Goal: Check status: Check status

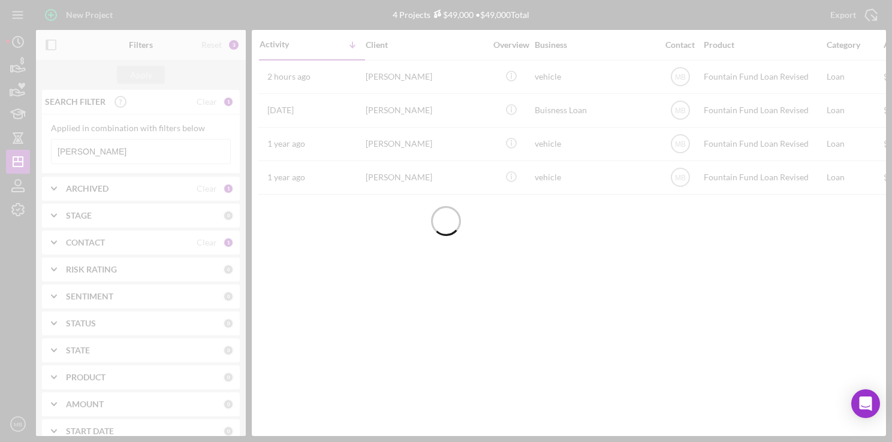
click at [189, 159] on div at bounding box center [446, 221] width 892 height 442
click at [187, 155] on input "[PERSON_NAME]" at bounding box center [141, 152] width 179 height 24
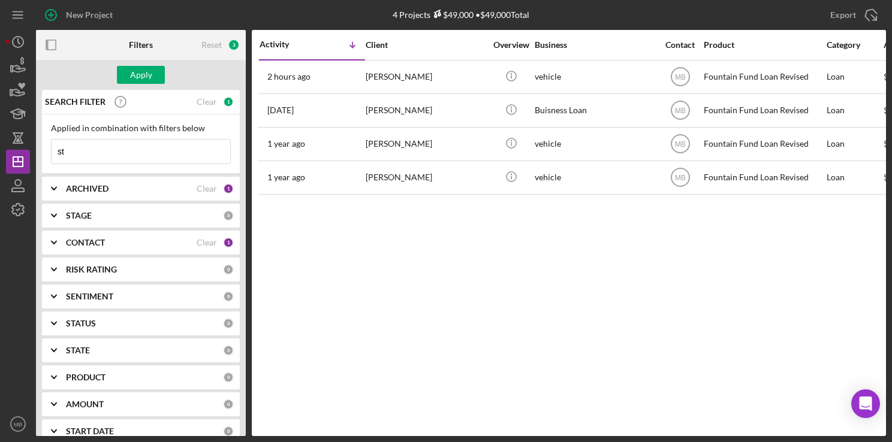
type input "s"
type input "[PERSON_NAME]"
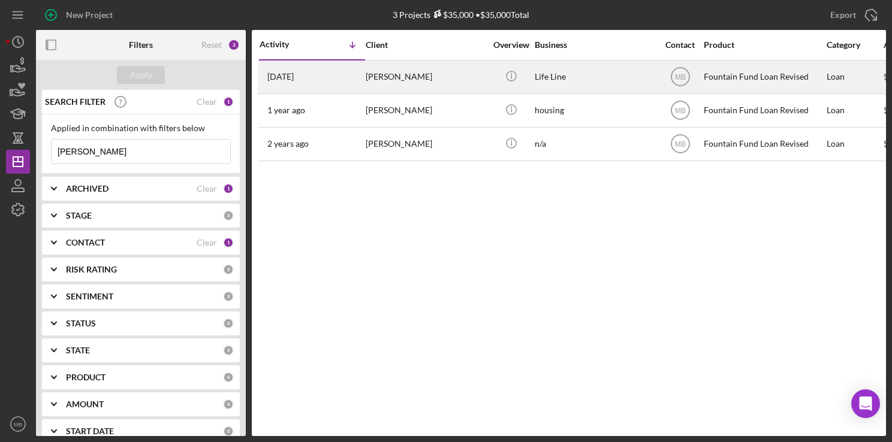
click at [339, 78] on div "[DATE] [PERSON_NAME]" at bounding box center [311, 77] width 105 height 32
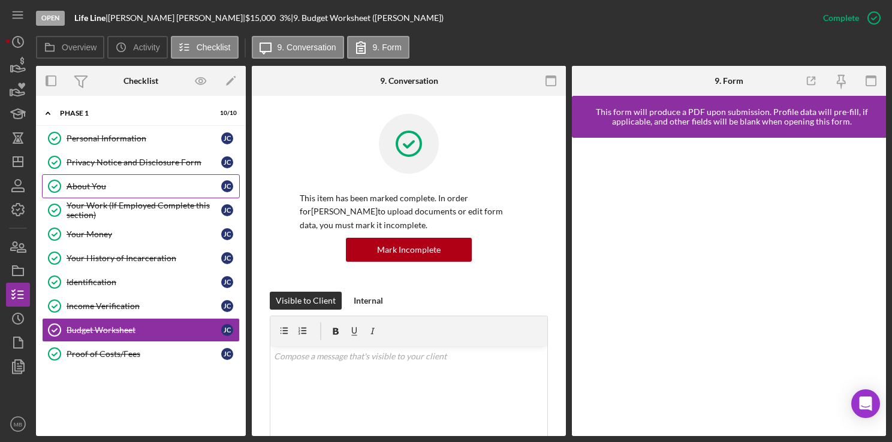
click at [105, 183] on div "About You" at bounding box center [144, 187] width 155 height 10
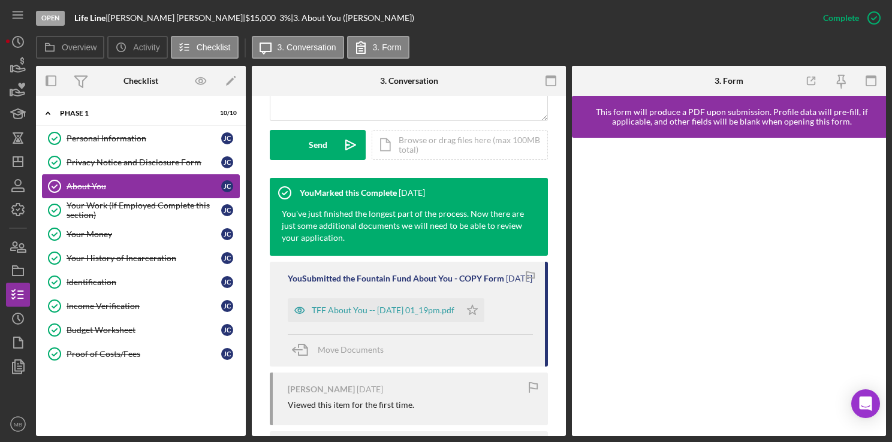
scroll to position [420, 0]
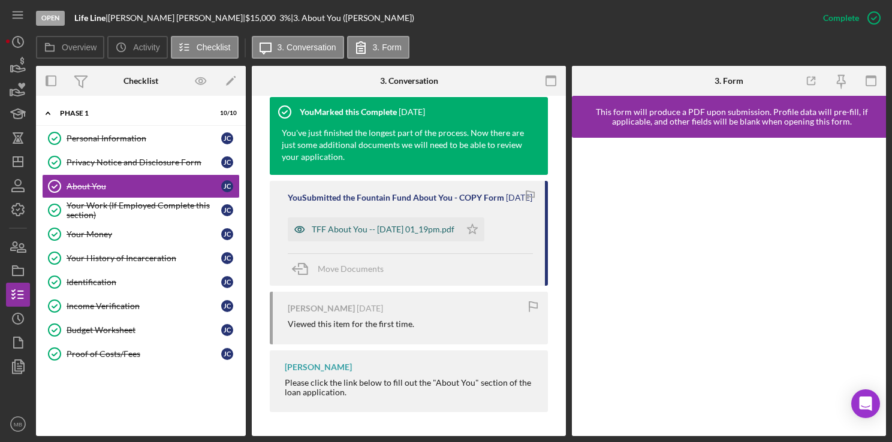
click at [418, 237] on div "TFF About You -- [DATE] 01_19pm.pdf" at bounding box center [374, 229] width 173 height 24
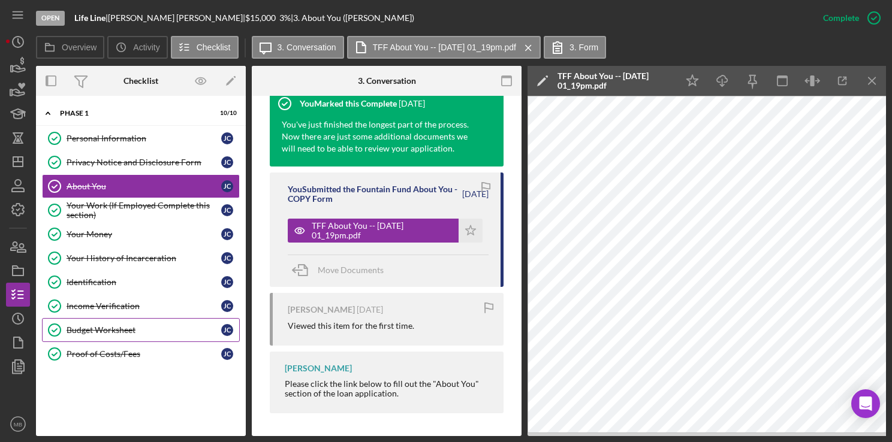
click at [102, 329] on div "Budget Worksheet" at bounding box center [144, 330] width 155 height 10
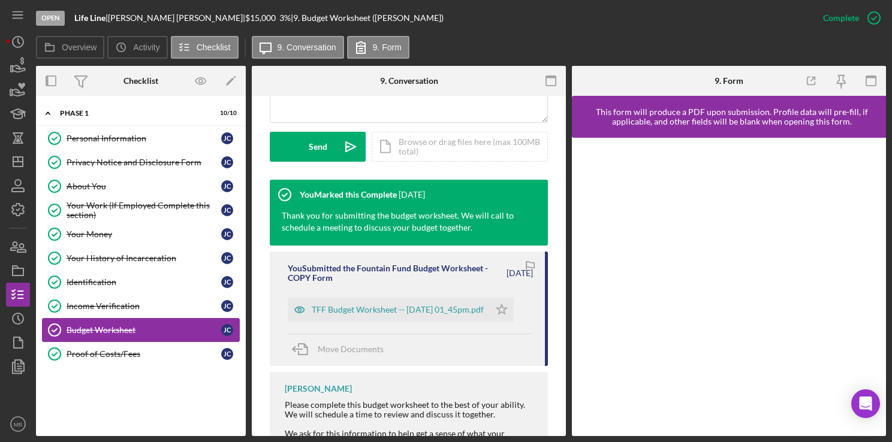
scroll to position [333, 0]
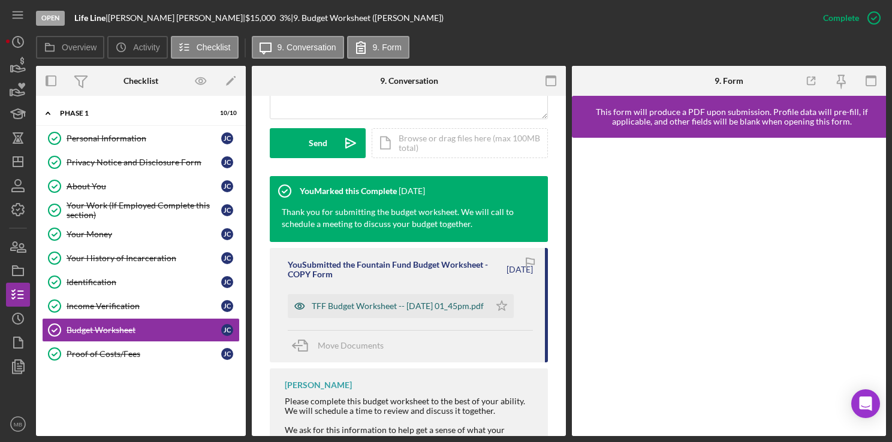
click at [401, 316] on div "TFF Budget Worksheet -- [DATE] 01_45pm.pdf" at bounding box center [389, 306] width 202 height 24
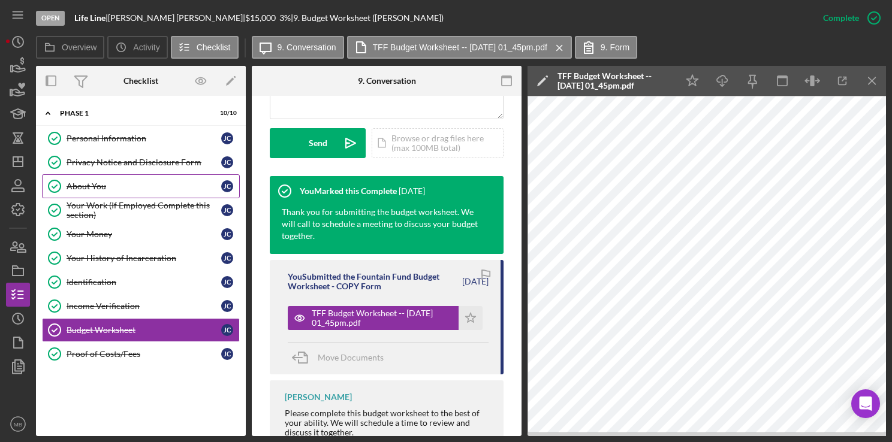
click at [70, 191] on link "About You About You [PERSON_NAME]" at bounding box center [141, 186] width 198 height 24
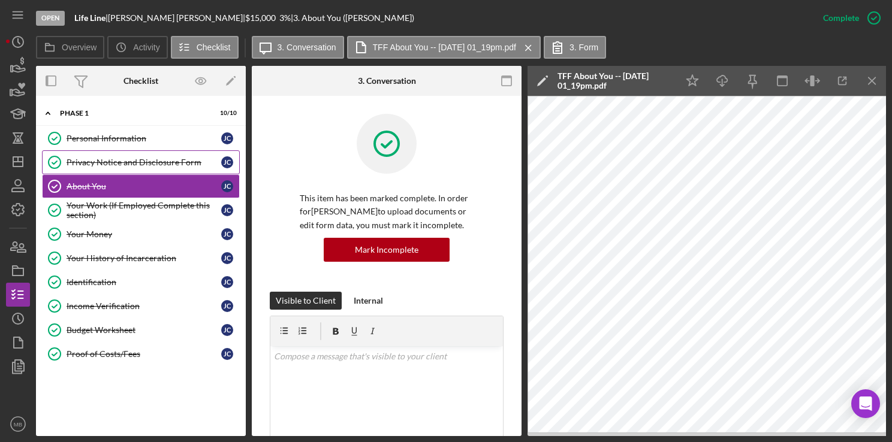
click at [167, 165] on div "Privacy Notice and Disclosure Form" at bounding box center [144, 163] width 155 height 10
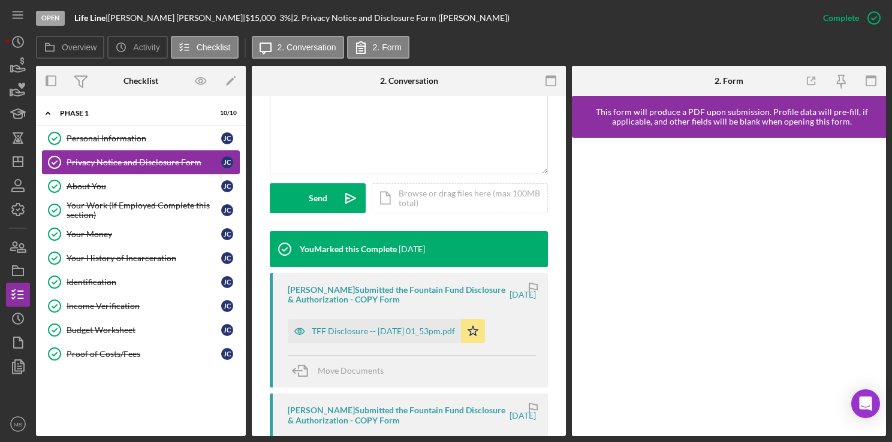
scroll to position [283, 0]
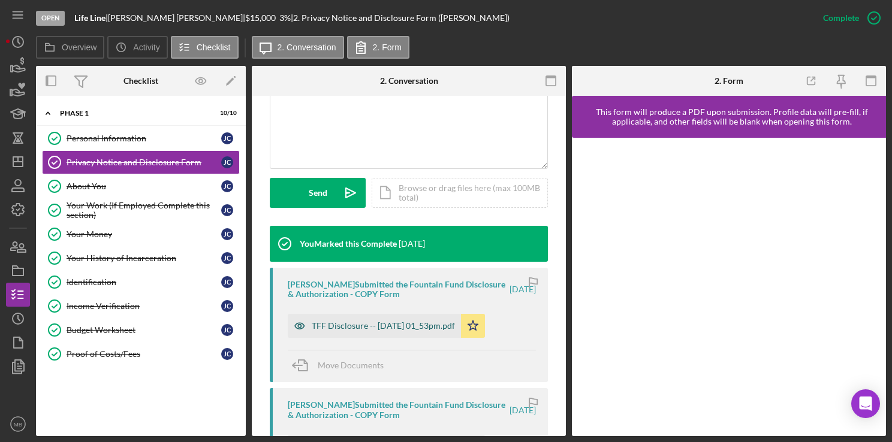
click at [415, 337] on div "TFF Disclosure -- [DATE] 01_53pm.pdf" at bounding box center [374, 326] width 173 height 24
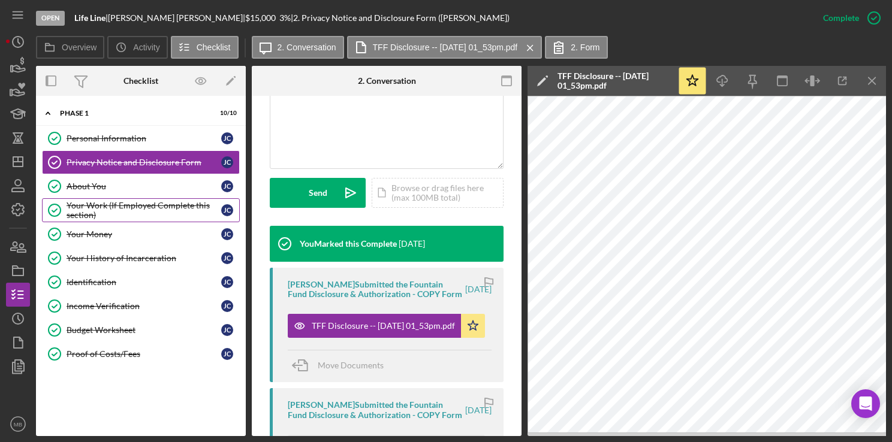
click at [220, 217] on div "Your Work (If Employed Complete this section)" at bounding box center [144, 210] width 155 height 19
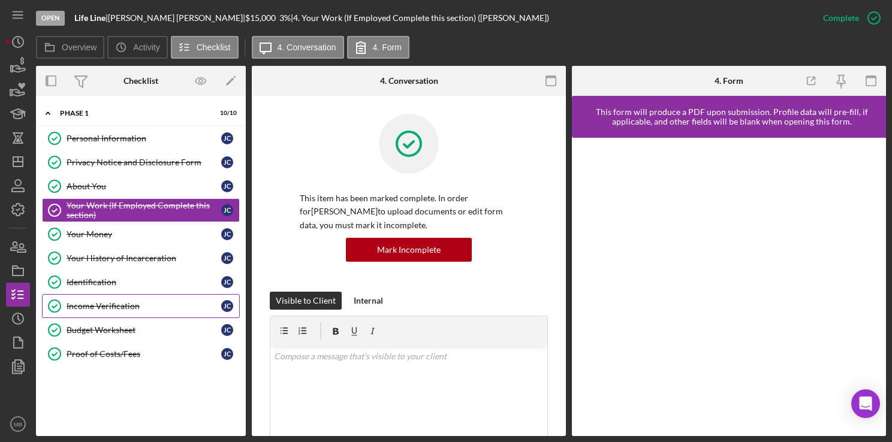
click at [110, 311] on link "Income Verification Income Verification [PERSON_NAME]" at bounding box center [141, 306] width 198 height 24
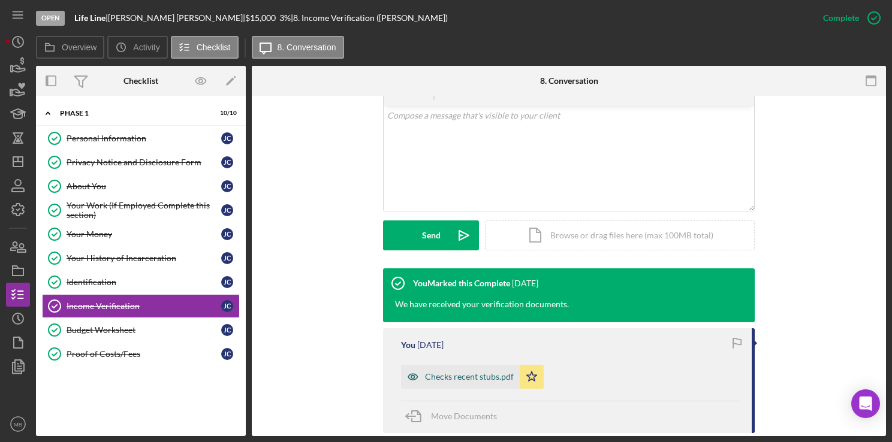
click at [466, 385] on div "Checks recent stubs.pdf" at bounding box center [460, 377] width 119 height 24
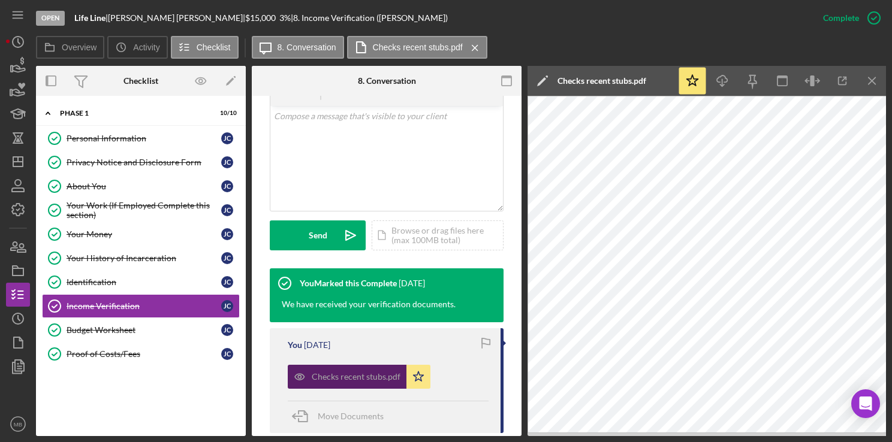
scroll to position [0, 1]
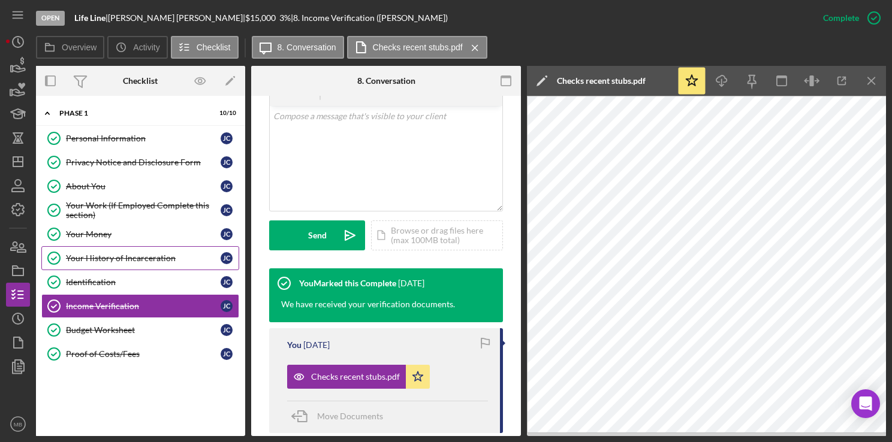
click at [122, 260] on div "Your History of Incarceration" at bounding box center [143, 258] width 155 height 10
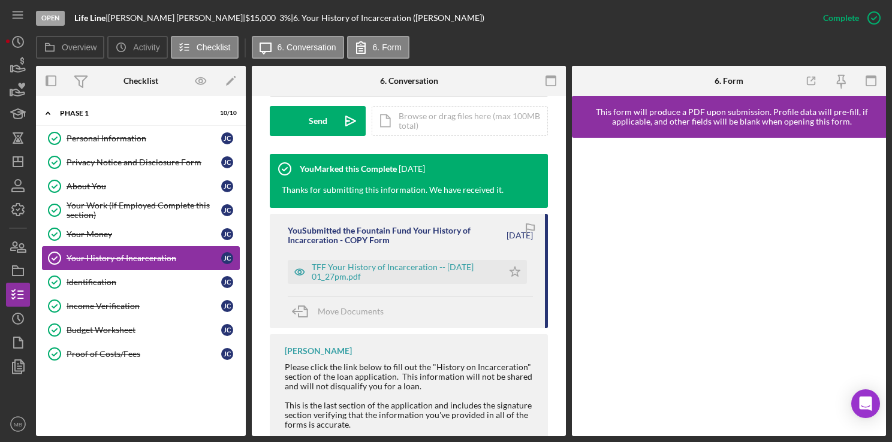
scroll to position [356, 0]
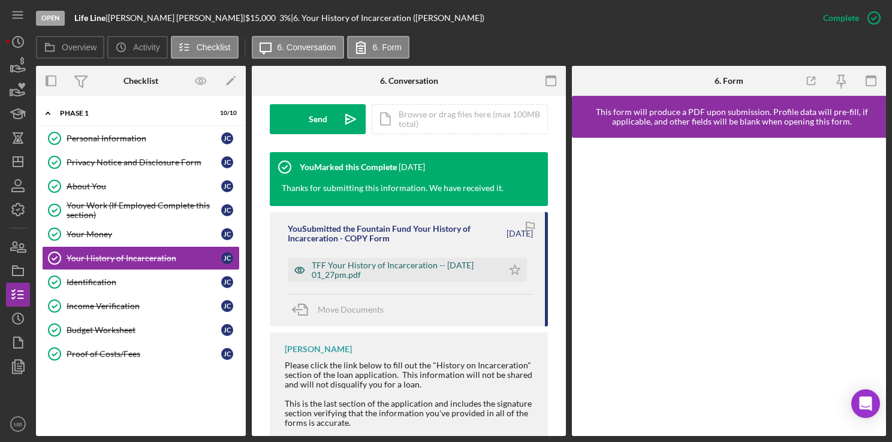
click at [419, 281] on div "TFF Your History of Incarceration -- [DATE] 01_27pm.pdf" at bounding box center [395, 270] width 215 height 24
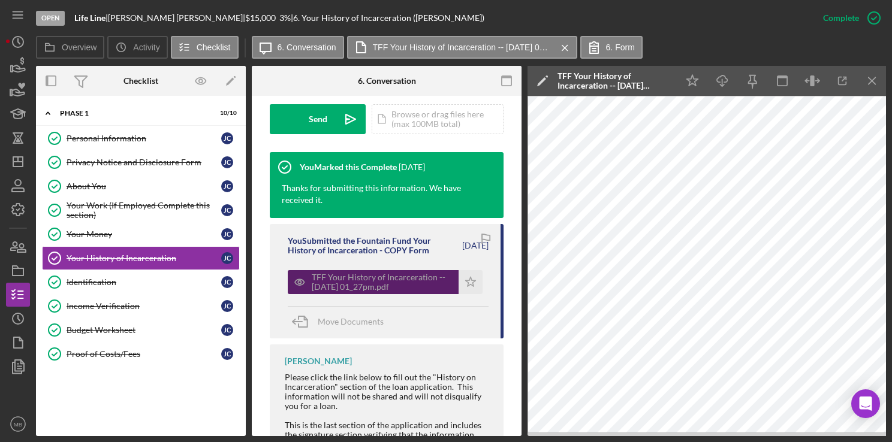
click at [117, 309] on link "Income Verification Income Verification [PERSON_NAME]" at bounding box center [141, 306] width 198 height 24
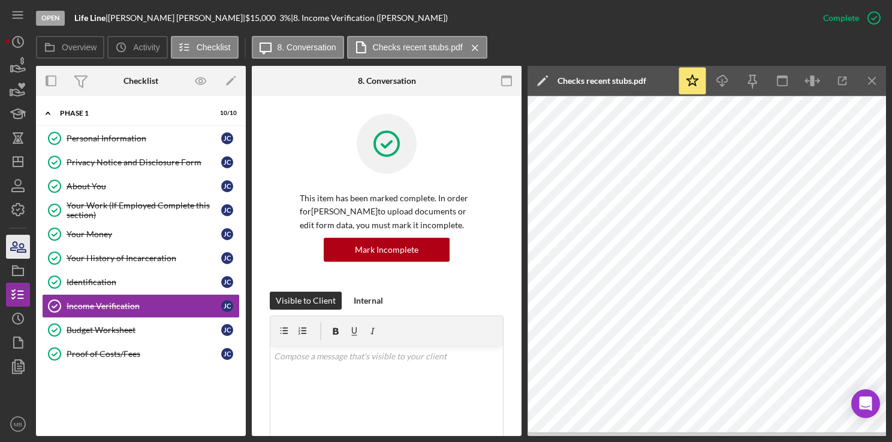
click at [14, 254] on icon "button" at bounding box center [18, 247] width 30 height 30
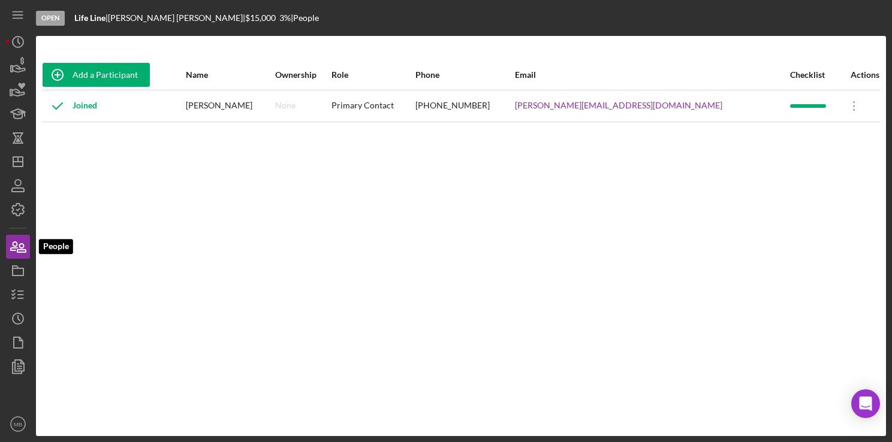
click at [605, 235] on div "Add a Participant Name Ownership Role Phone Email Checklist Actions Joined [PER…" at bounding box center [461, 236] width 850 height 352
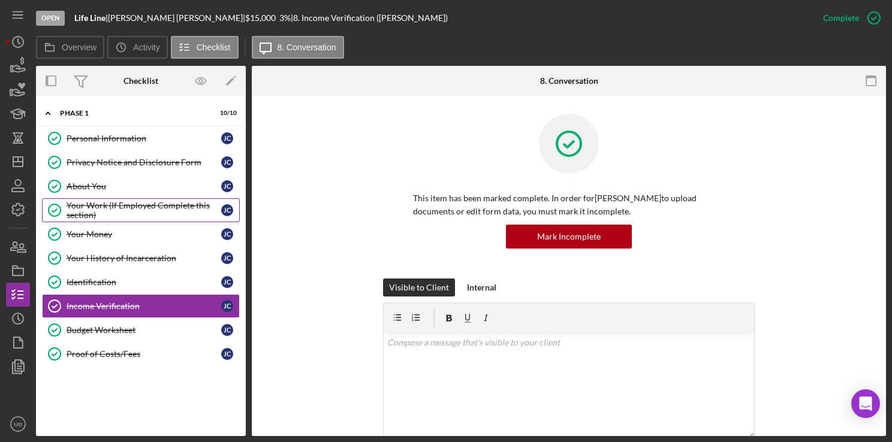
click at [136, 211] on div "Your Work (If Employed Complete this section)" at bounding box center [144, 210] width 155 height 19
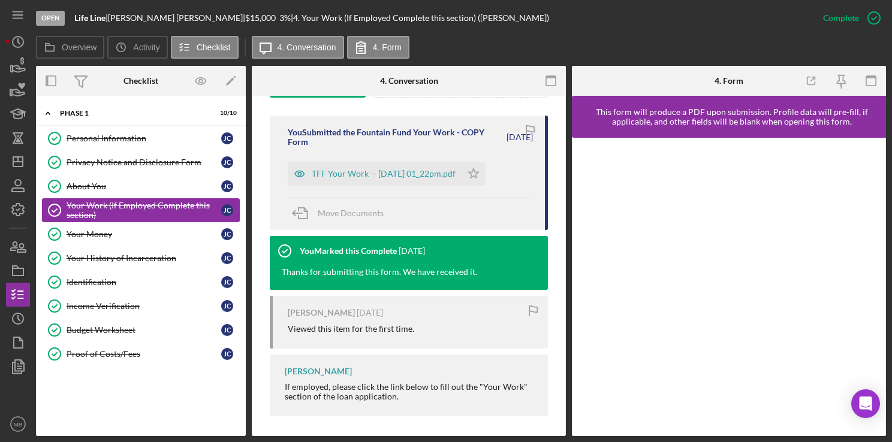
scroll to position [397, 0]
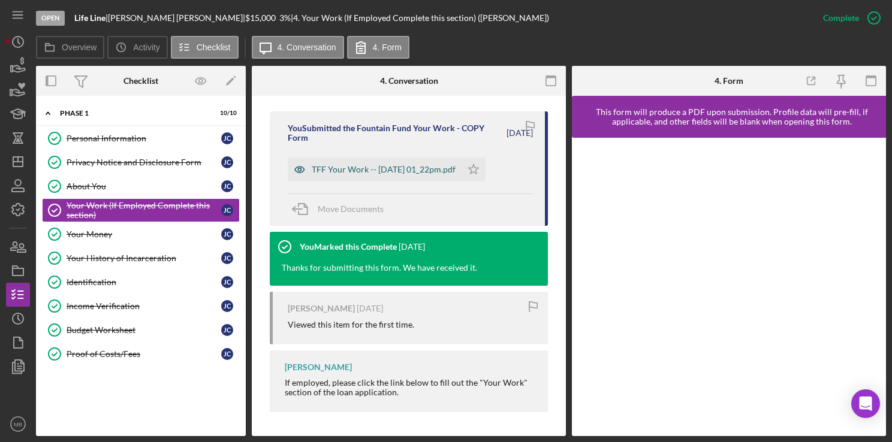
click at [431, 173] on div "TFF Your Work -- [DATE] 01_22pm.pdf" at bounding box center [384, 170] width 144 height 10
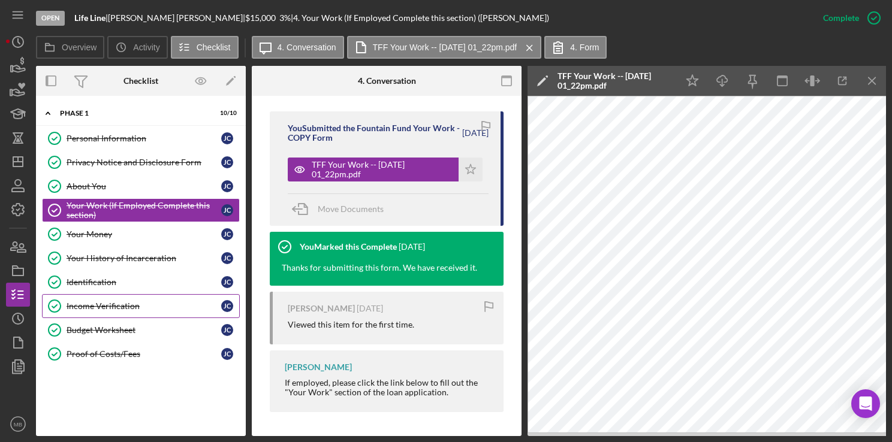
click at [125, 311] on link "Income Verification Income Verification [PERSON_NAME]" at bounding box center [141, 306] width 198 height 24
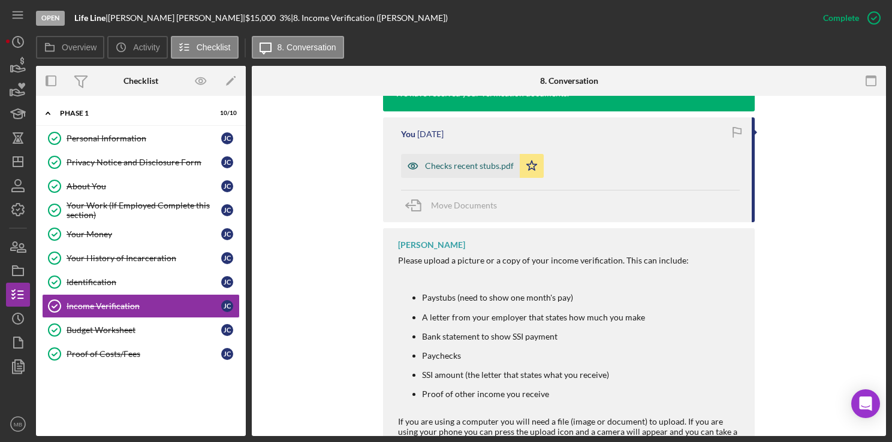
click at [472, 170] on div "Checks recent stubs.pdf" at bounding box center [460, 166] width 119 height 24
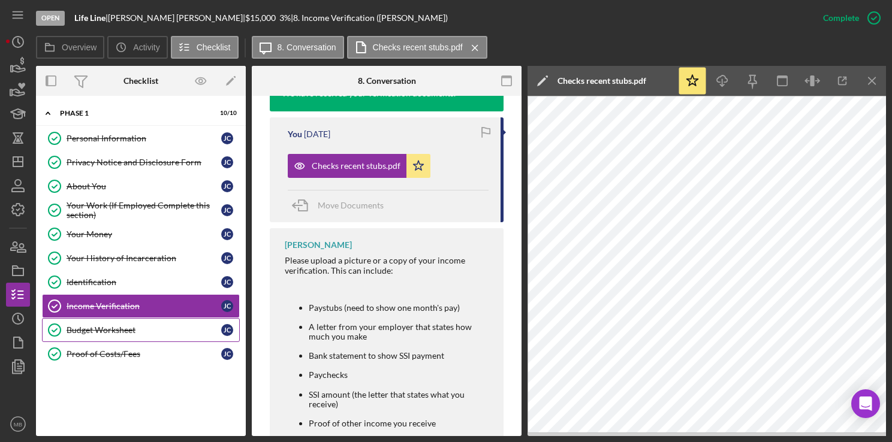
click at [116, 333] on div "Budget Worksheet" at bounding box center [144, 330] width 155 height 10
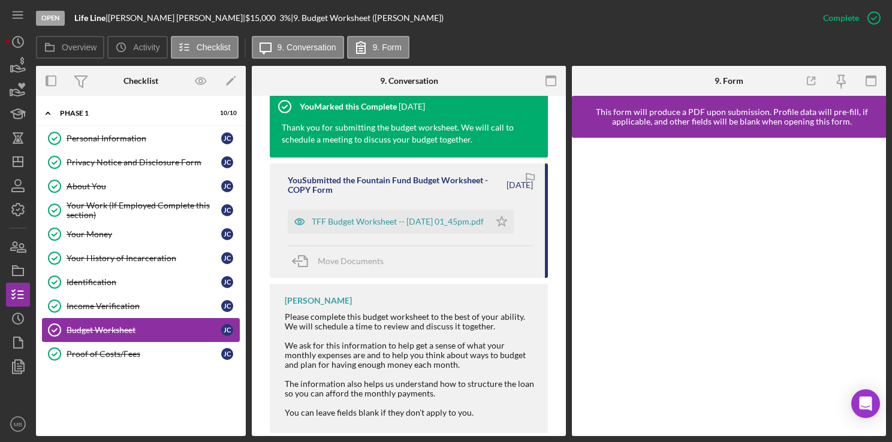
scroll to position [437, 0]
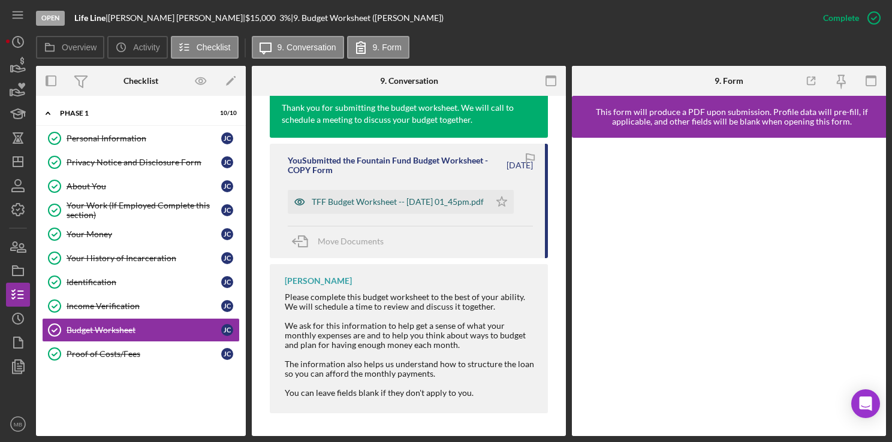
click at [419, 211] on div "TFF Budget Worksheet -- [DATE] 01_45pm.pdf" at bounding box center [389, 202] width 202 height 24
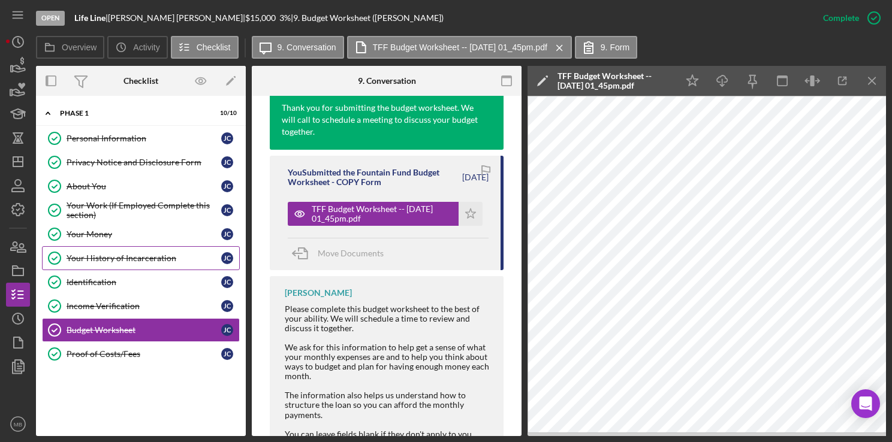
click at [147, 256] on div "Your History of Incarceration" at bounding box center [144, 258] width 155 height 10
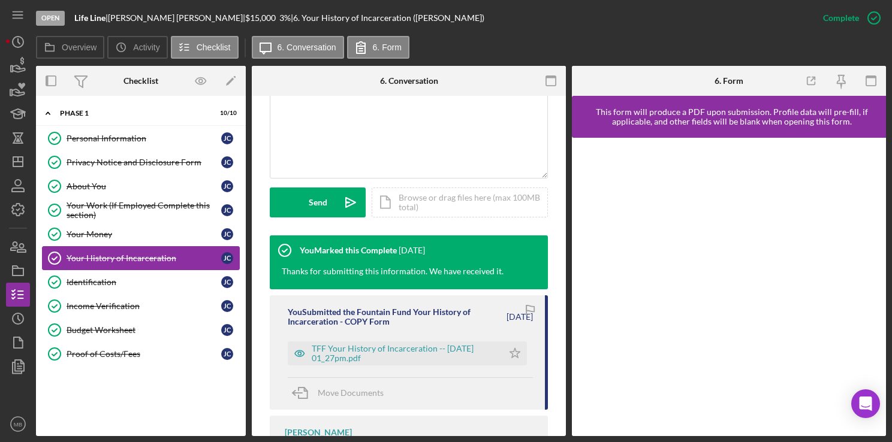
scroll to position [279, 0]
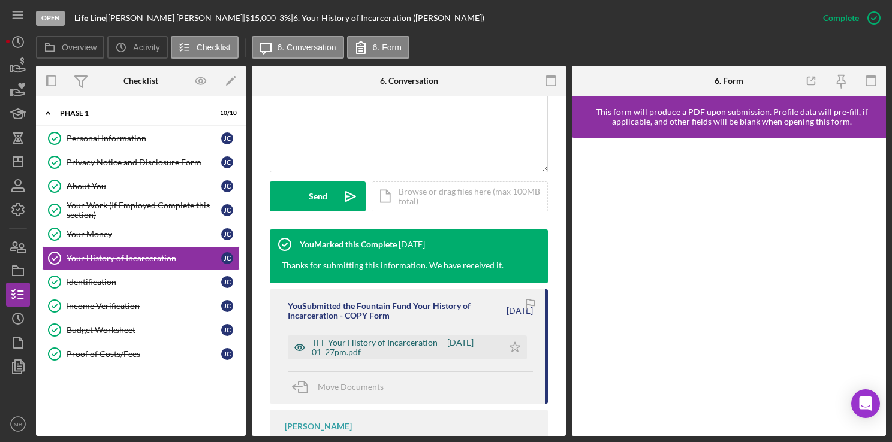
click at [412, 355] on div "TFF Your History of Incarceration -- [DATE] 01_27pm.pdf" at bounding box center [404, 347] width 185 height 19
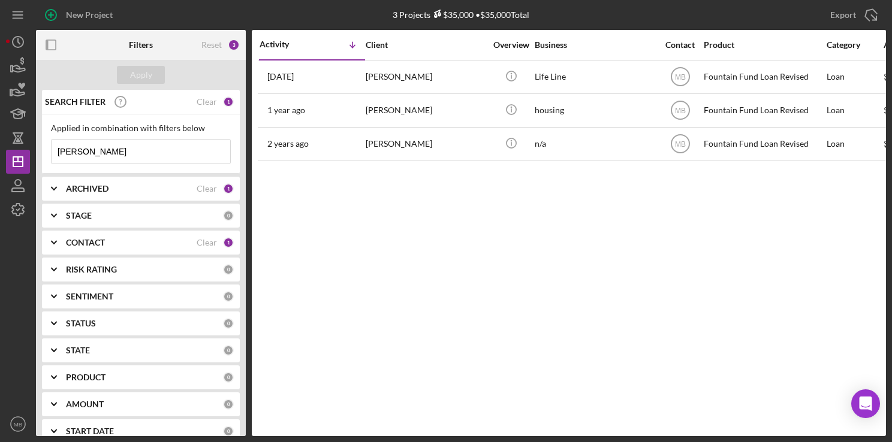
click at [183, 155] on input "[PERSON_NAME]" at bounding box center [141, 152] width 179 height 24
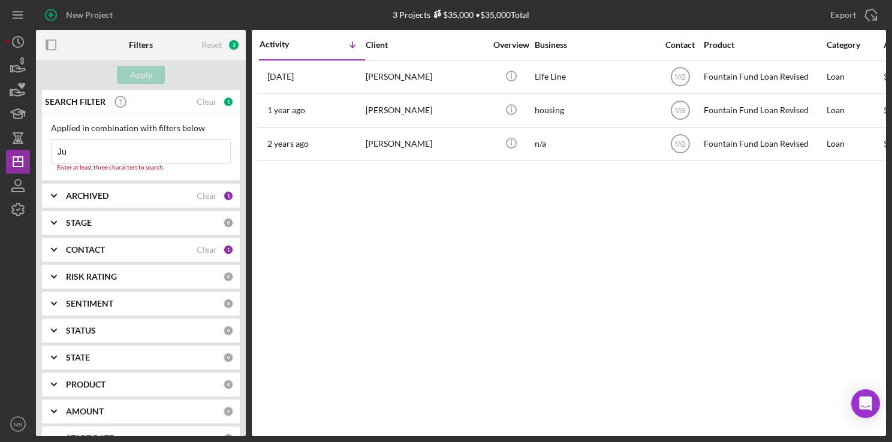
type input "J"
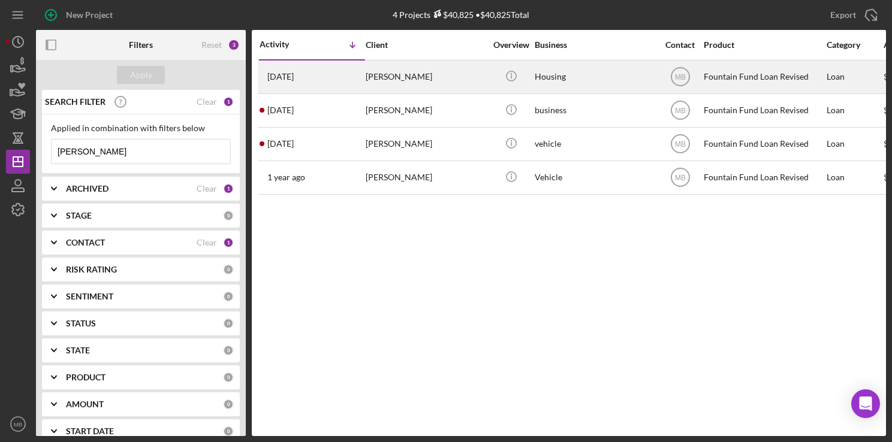
type input "[PERSON_NAME]"
click at [384, 74] on div "[PERSON_NAME]" at bounding box center [425, 77] width 120 height 32
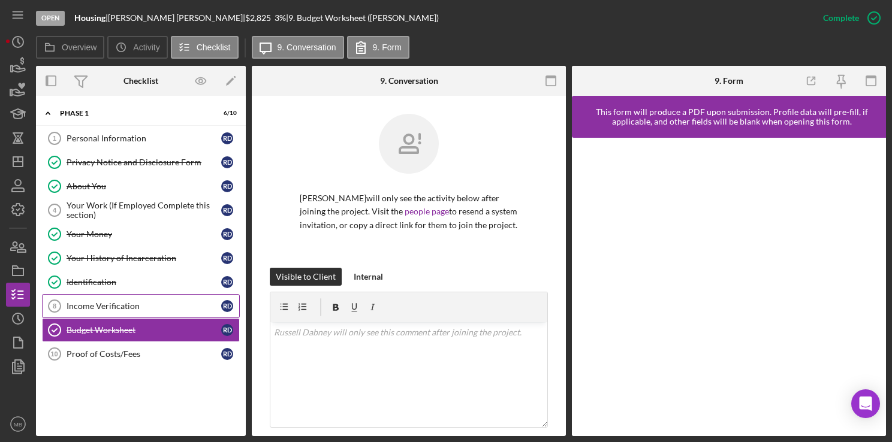
click at [69, 308] on div "Income Verification" at bounding box center [144, 306] width 155 height 10
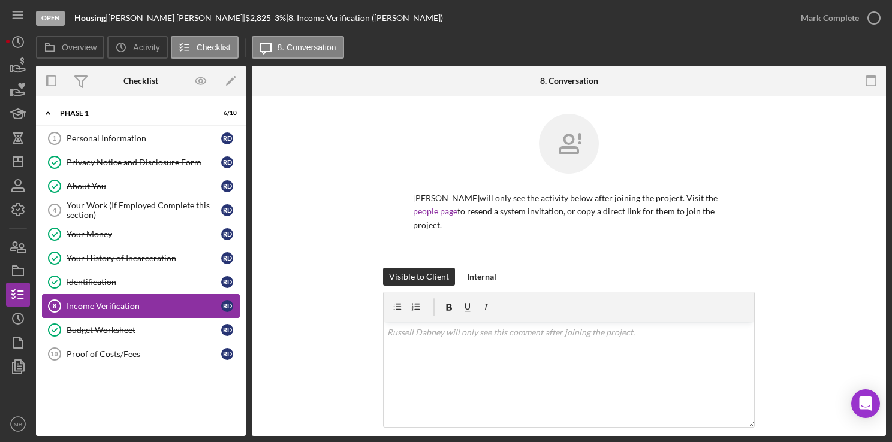
scroll to position [19, 0]
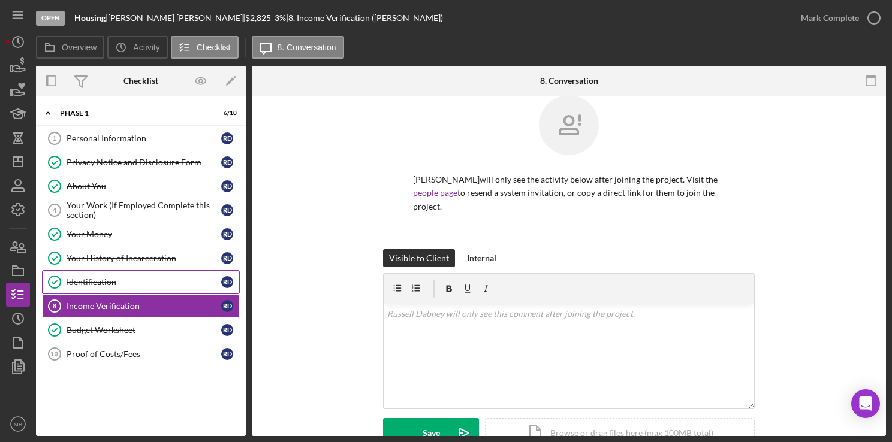
click at [108, 288] on link "Identification Identification R D" at bounding box center [141, 282] width 198 height 24
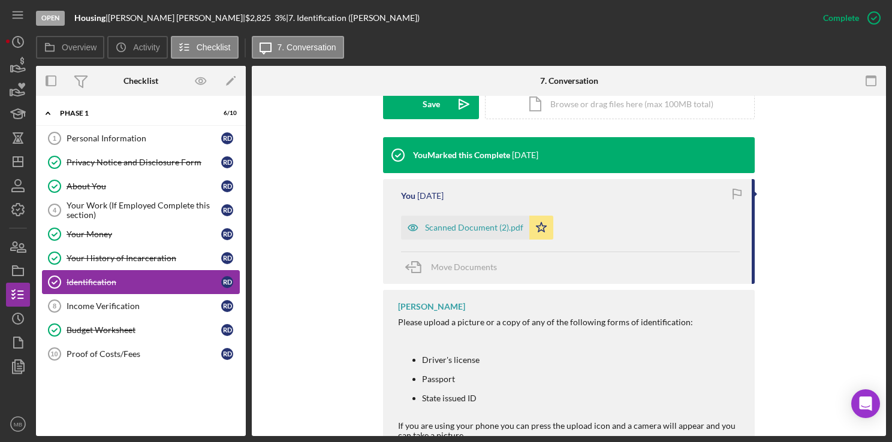
scroll to position [354, 0]
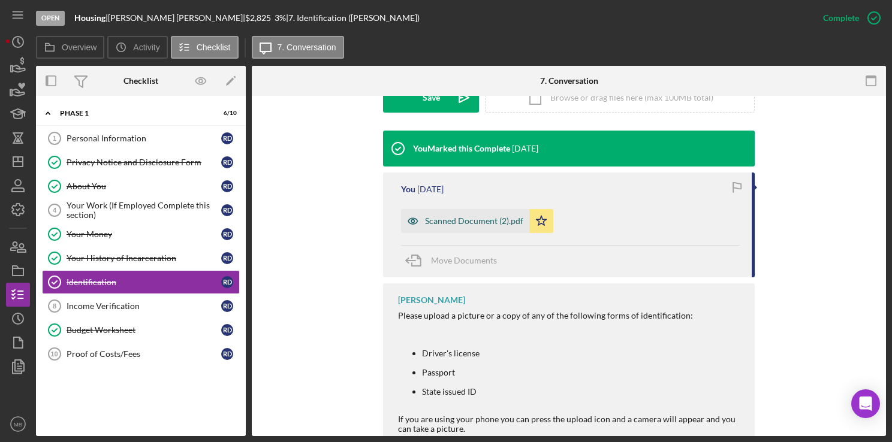
click at [470, 221] on div "Scanned Document (2).pdf" at bounding box center [474, 221] width 98 height 10
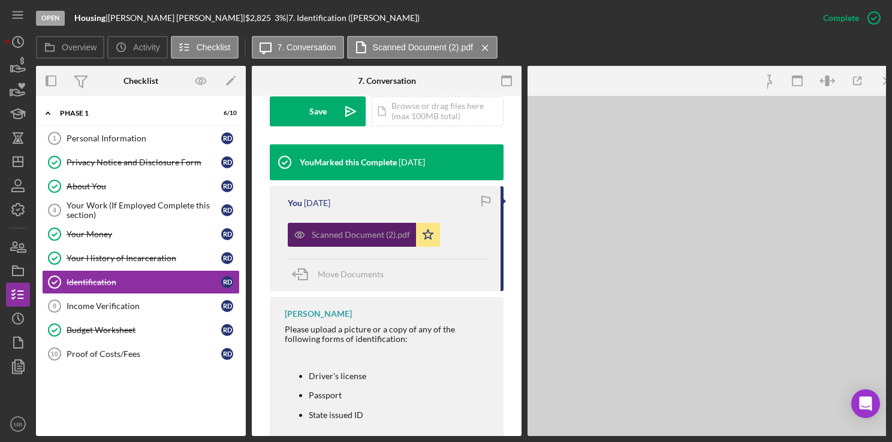
scroll to position [367, 0]
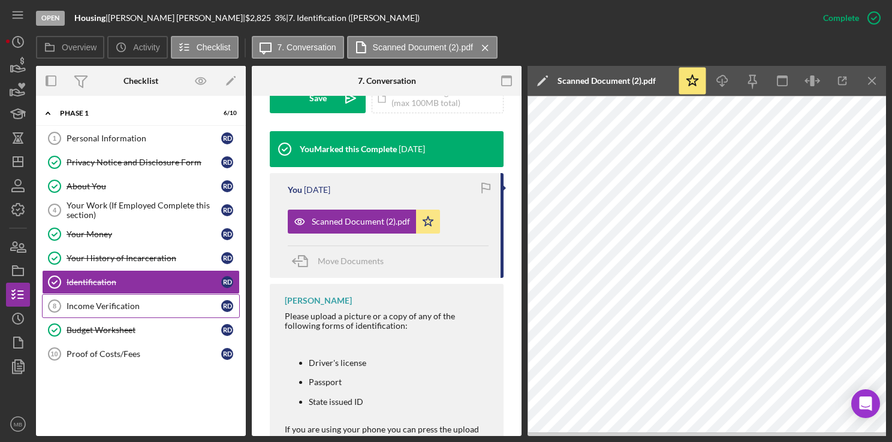
click at [118, 307] on div "Income Verification" at bounding box center [144, 306] width 155 height 10
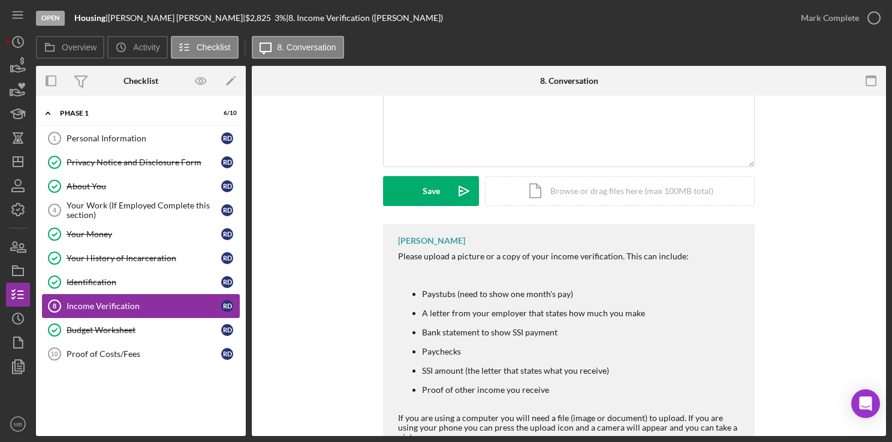
scroll to position [304, 0]
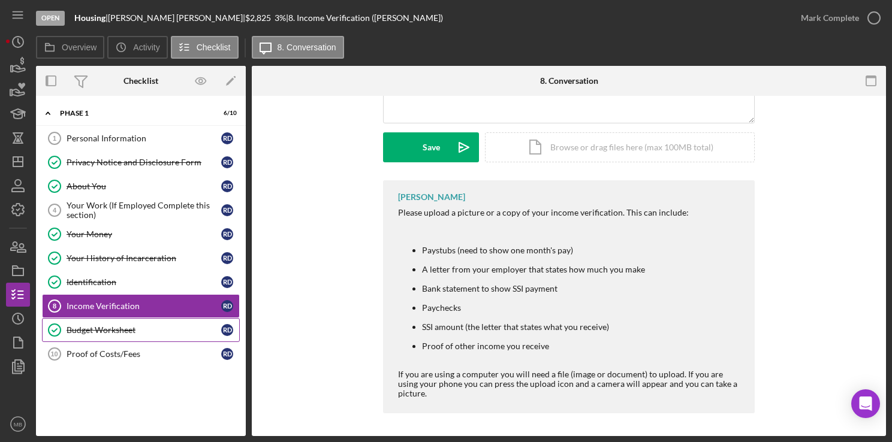
click at [97, 335] on link "Budget Worksheet Budget Worksheet R D" at bounding box center [141, 330] width 198 height 24
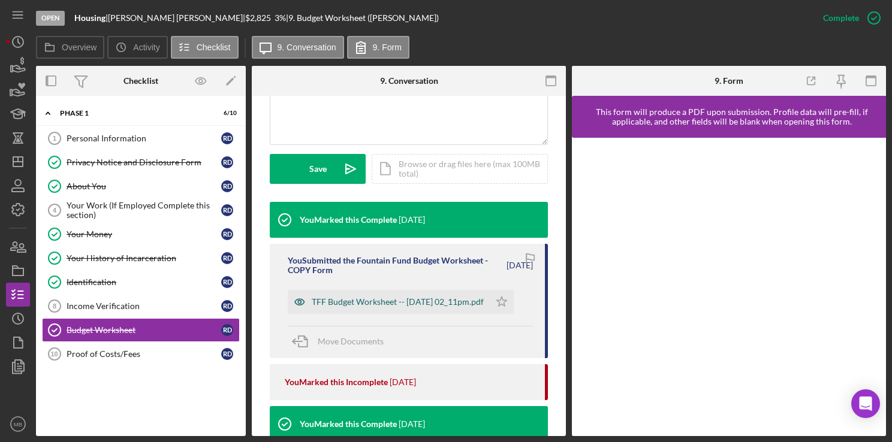
click at [335, 312] on div "TFF Budget Worksheet -- [DATE] 02_11pm.pdf" at bounding box center [389, 302] width 202 height 24
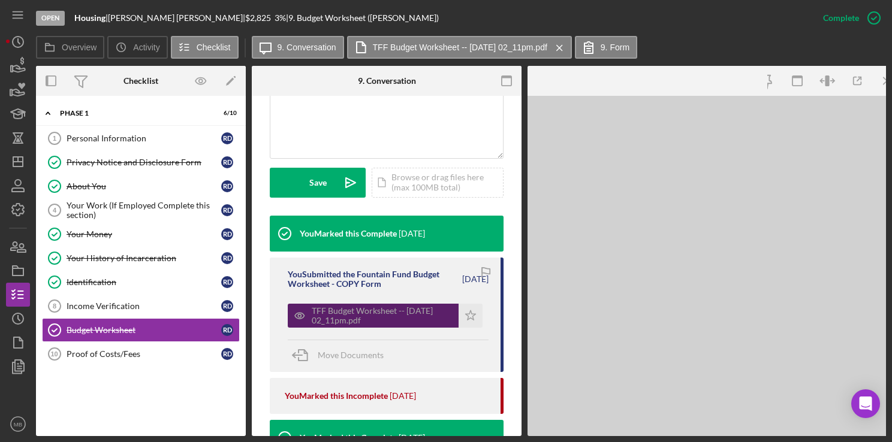
scroll to position [297, 0]
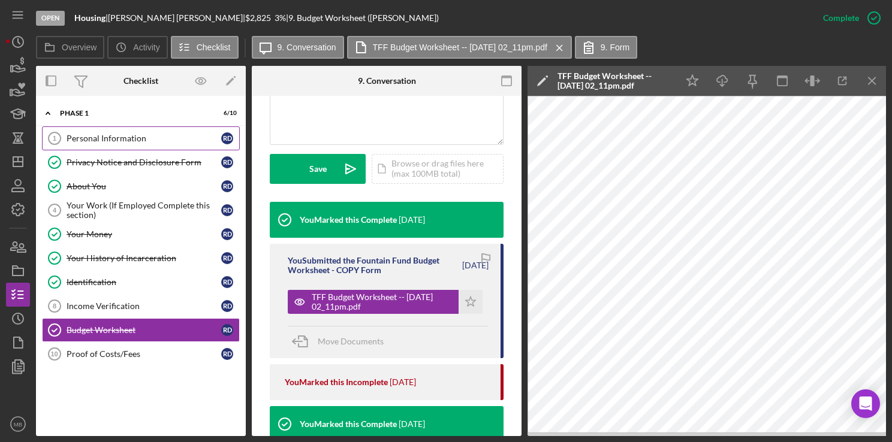
click at [149, 139] on div "Personal Information" at bounding box center [144, 139] width 155 height 10
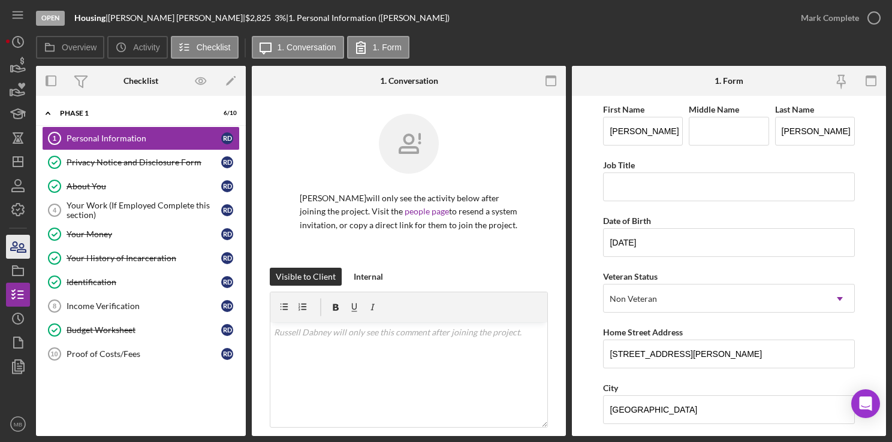
click at [17, 253] on icon "button" at bounding box center [18, 247] width 30 height 30
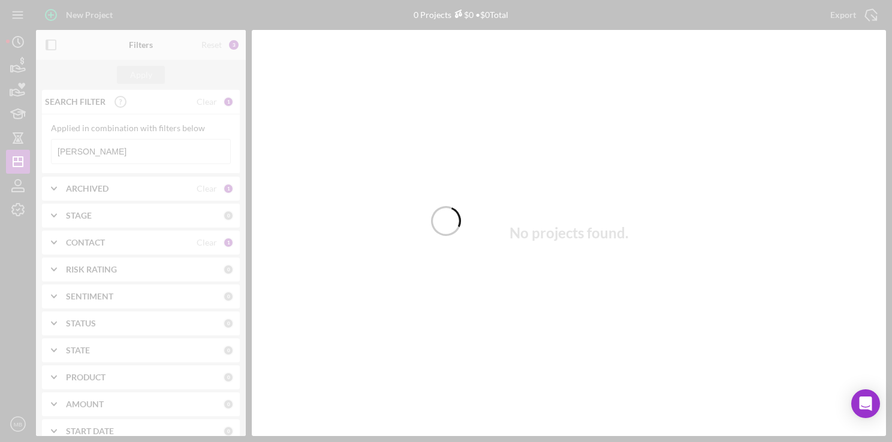
click at [101, 153] on div at bounding box center [446, 221] width 892 height 442
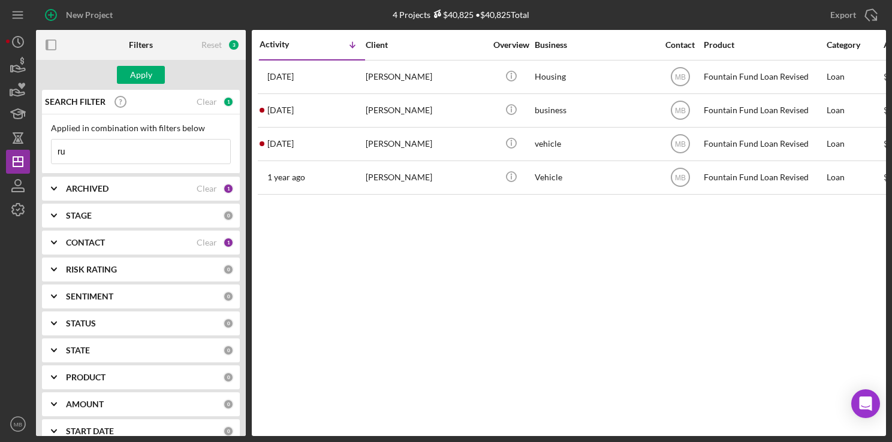
type input "r"
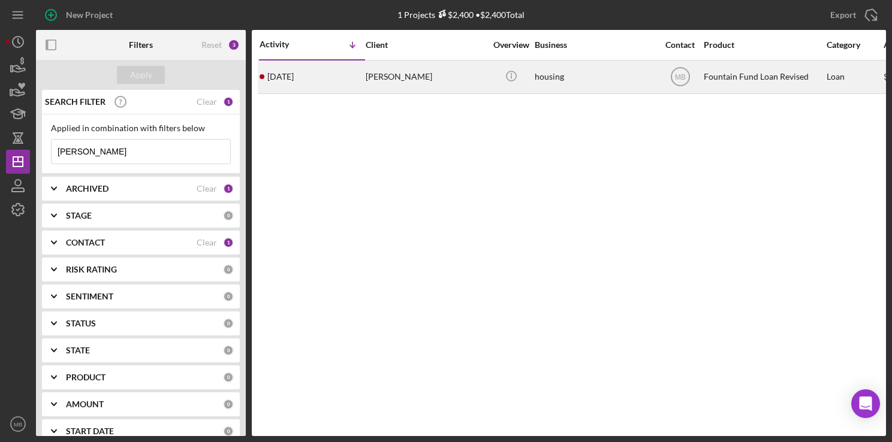
type input "[PERSON_NAME]"
click at [370, 71] on div "[PERSON_NAME]" at bounding box center [425, 77] width 120 height 32
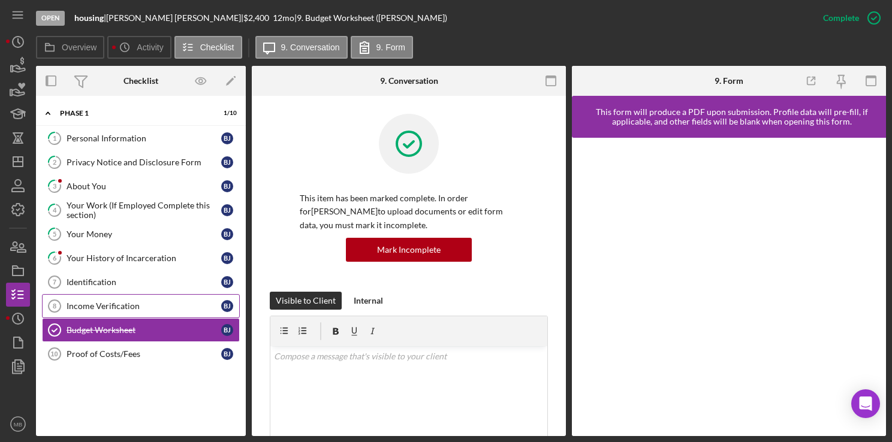
click at [101, 303] on div "Income Verification" at bounding box center [144, 306] width 155 height 10
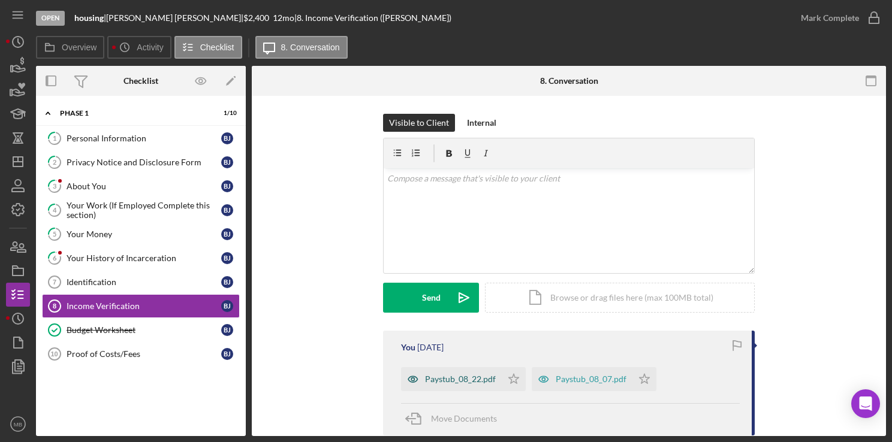
click at [444, 375] on div "Paystub_08_22.pdf" at bounding box center [460, 379] width 71 height 10
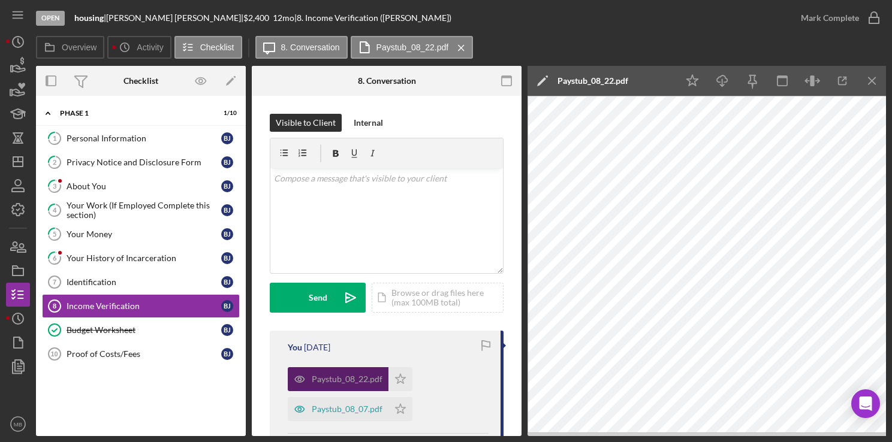
scroll to position [0, 1]
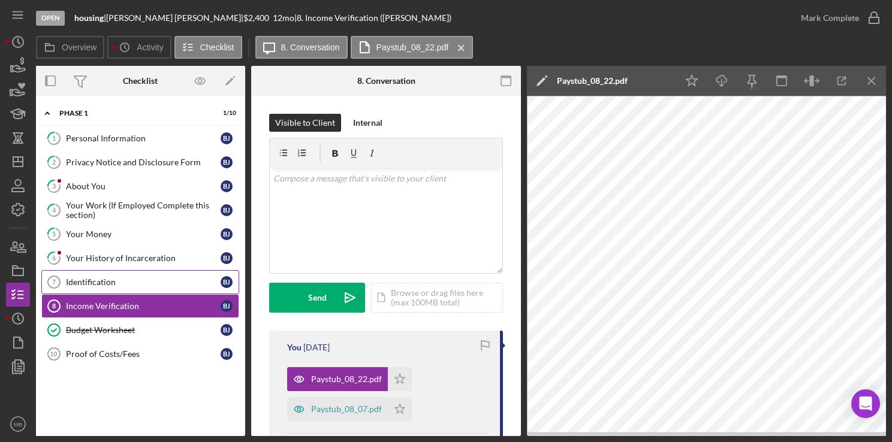
click at [122, 279] on div "Identification" at bounding box center [143, 282] width 155 height 10
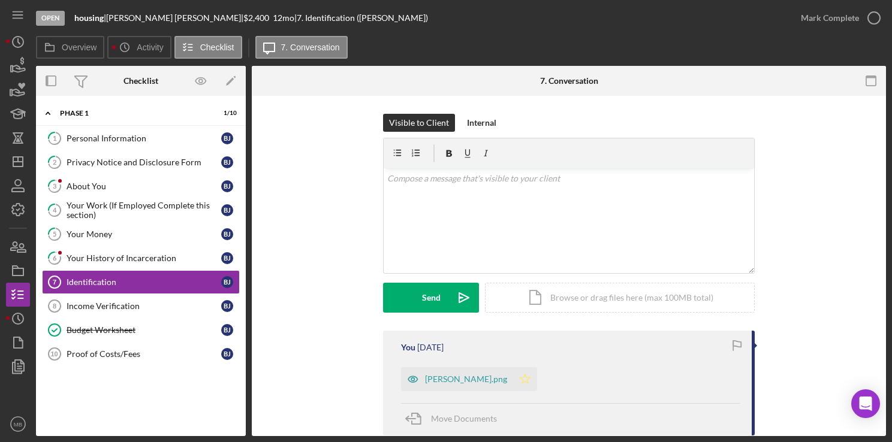
click at [513, 379] on icon "Icon/Star" at bounding box center [525, 379] width 24 height 24
click at [476, 380] on div "[PERSON_NAME].png" at bounding box center [466, 379] width 82 height 10
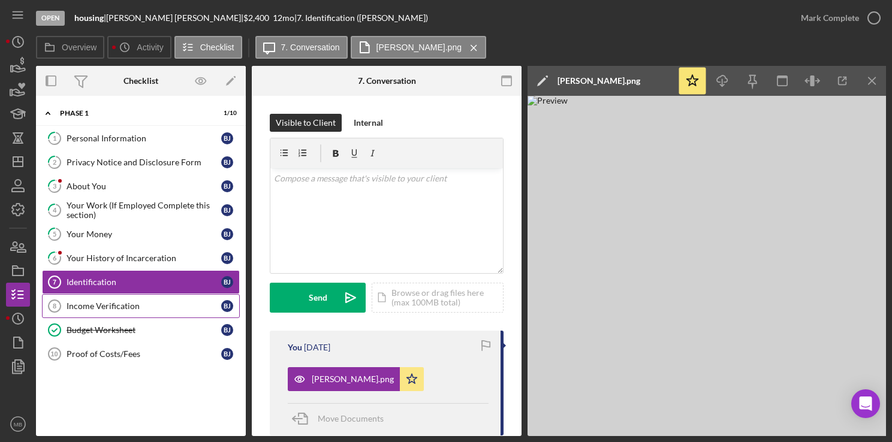
click at [147, 301] on div "Income Verification" at bounding box center [144, 306] width 155 height 10
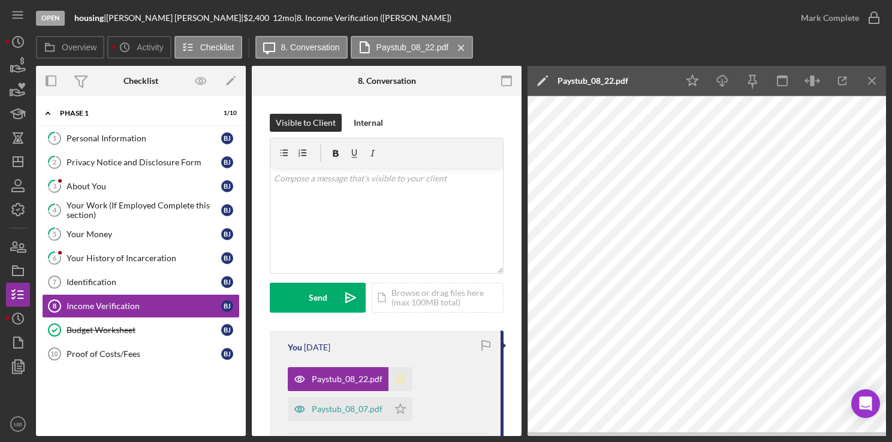
click at [398, 380] on icon "Icon/Star" at bounding box center [400, 379] width 24 height 24
click at [398, 404] on polygon "button" at bounding box center [400, 409] width 10 height 10
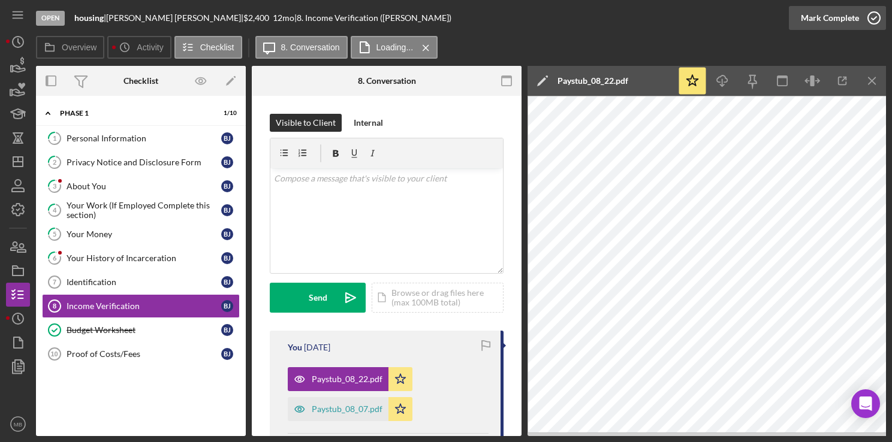
click at [872, 15] on icon "button" at bounding box center [874, 18] width 30 height 30
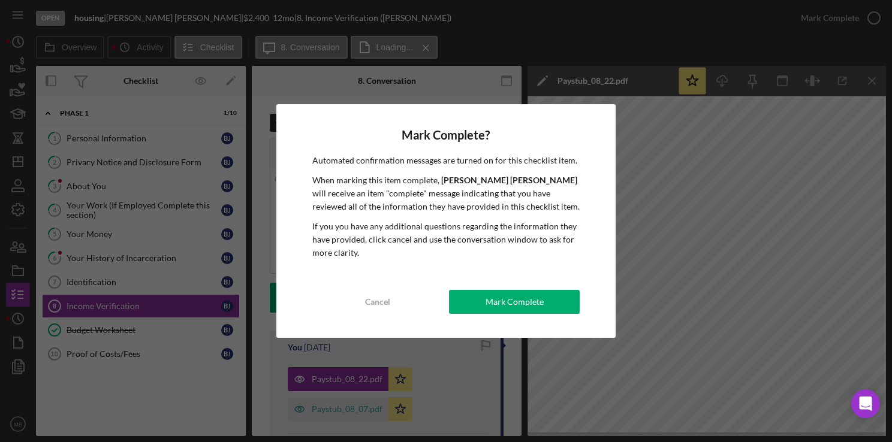
drag, startPoint x: 478, startPoint y: 296, endPoint x: 0, endPoint y: 319, distance: 478.7
click at [0, 319] on html "Open housing | [PERSON_NAME] | $2,400 $2,400 12 mo | 8. Income Verification ([P…" at bounding box center [446, 221] width 892 height 442
click at [501, 296] on div "Mark Complete" at bounding box center [514, 302] width 58 height 24
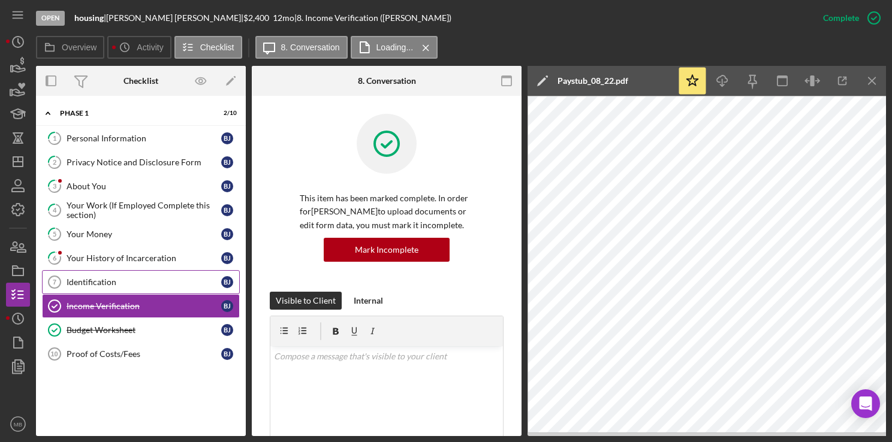
click at [104, 280] on div "Identification" at bounding box center [144, 282] width 155 height 10
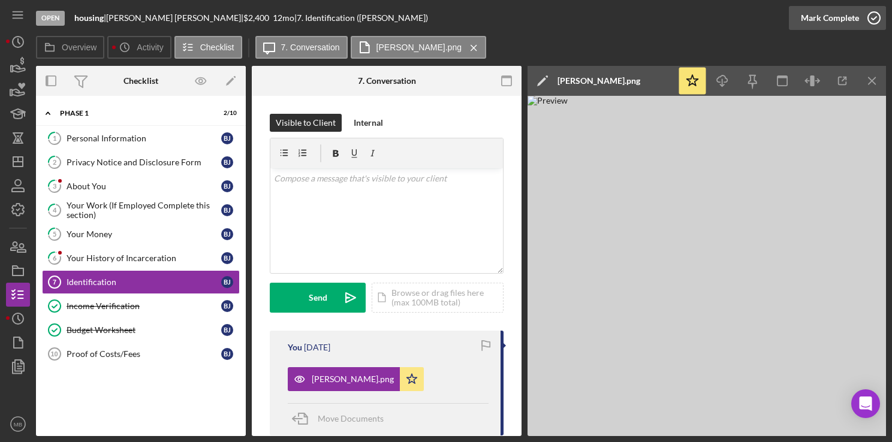
click at [872, 19] on polyline "button" at bounding box center [873, 18] width 5 height 3
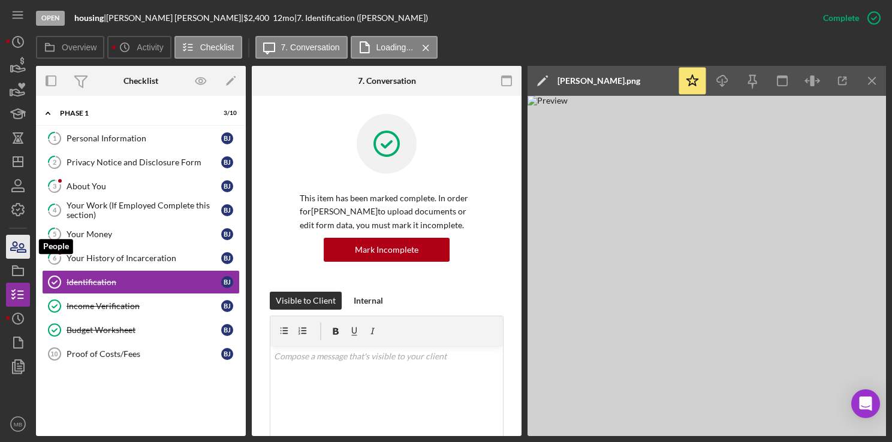
click at [19, 252] on icon "button" at bounding box center [21, 248] width 8 height 8
